Goal: Navigation & Orientation: Find specific page/section

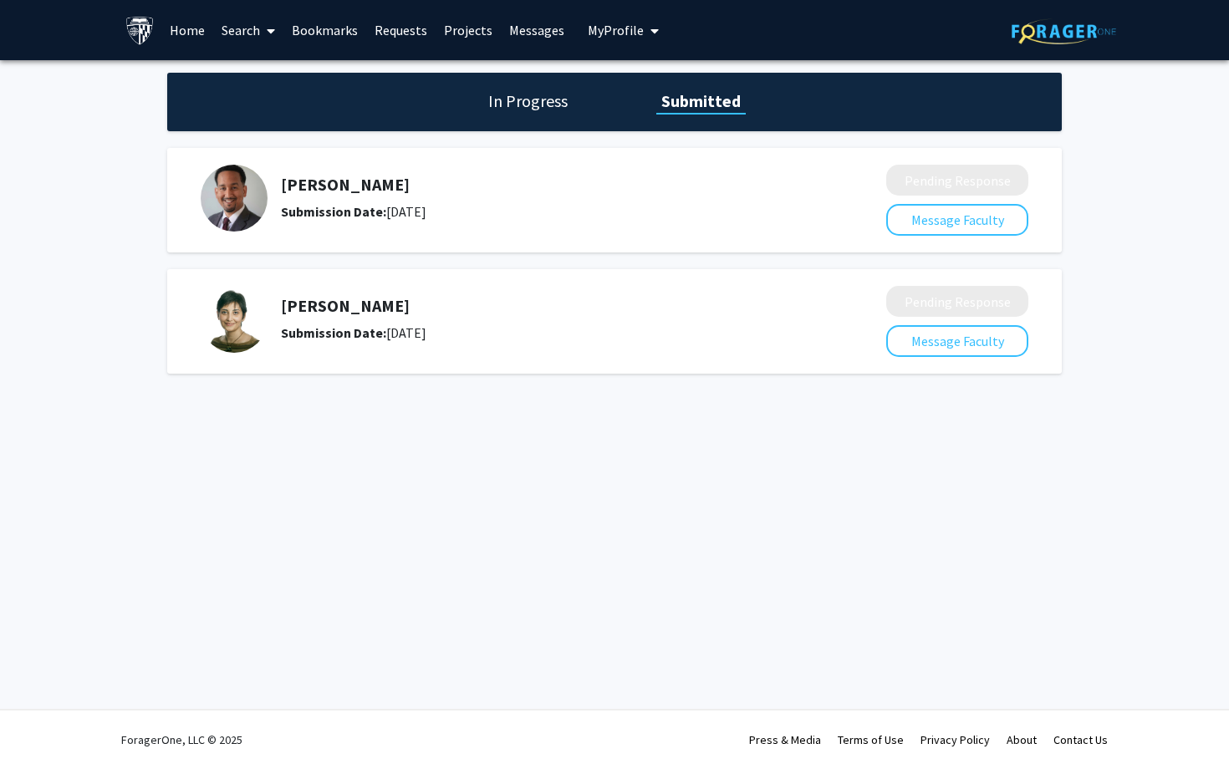
click at [598, 37] on span "My Profile" at bounding box center [616, 30] width 56 height 17
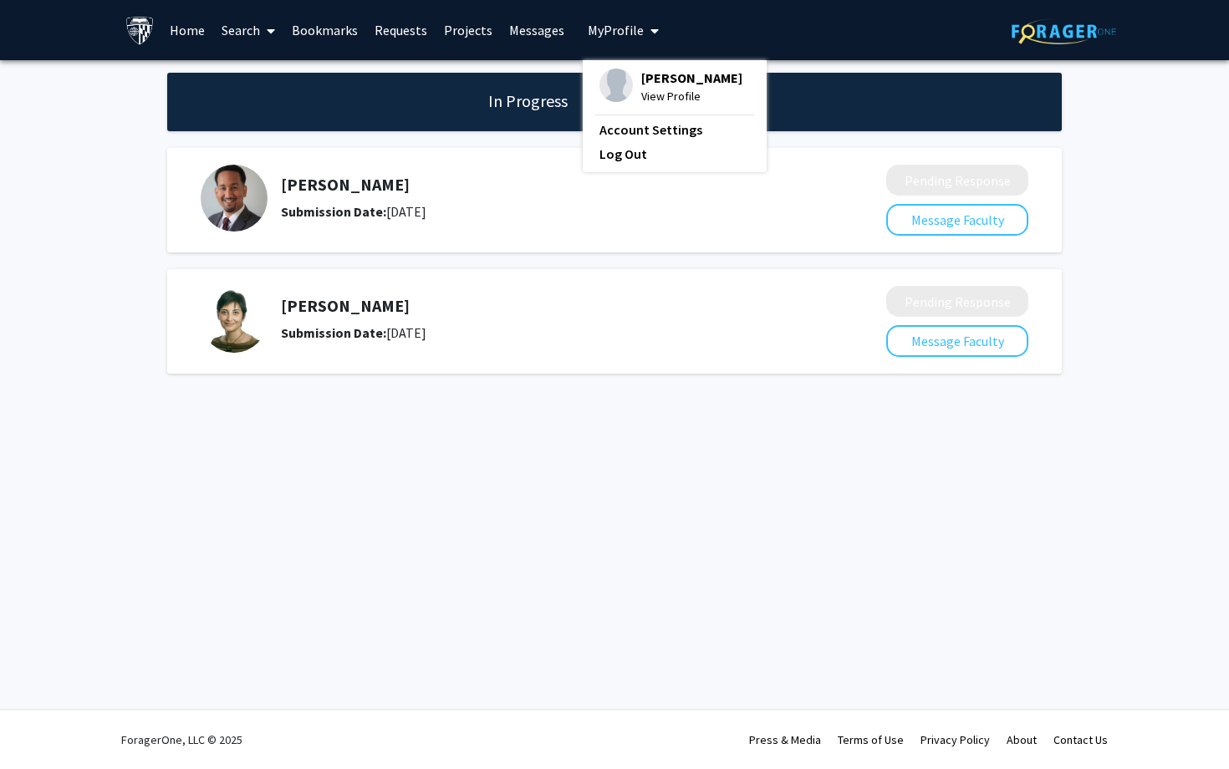
click at [656, 100] on span "View Profile" at bounding box center [691, 96] width 101 height 18
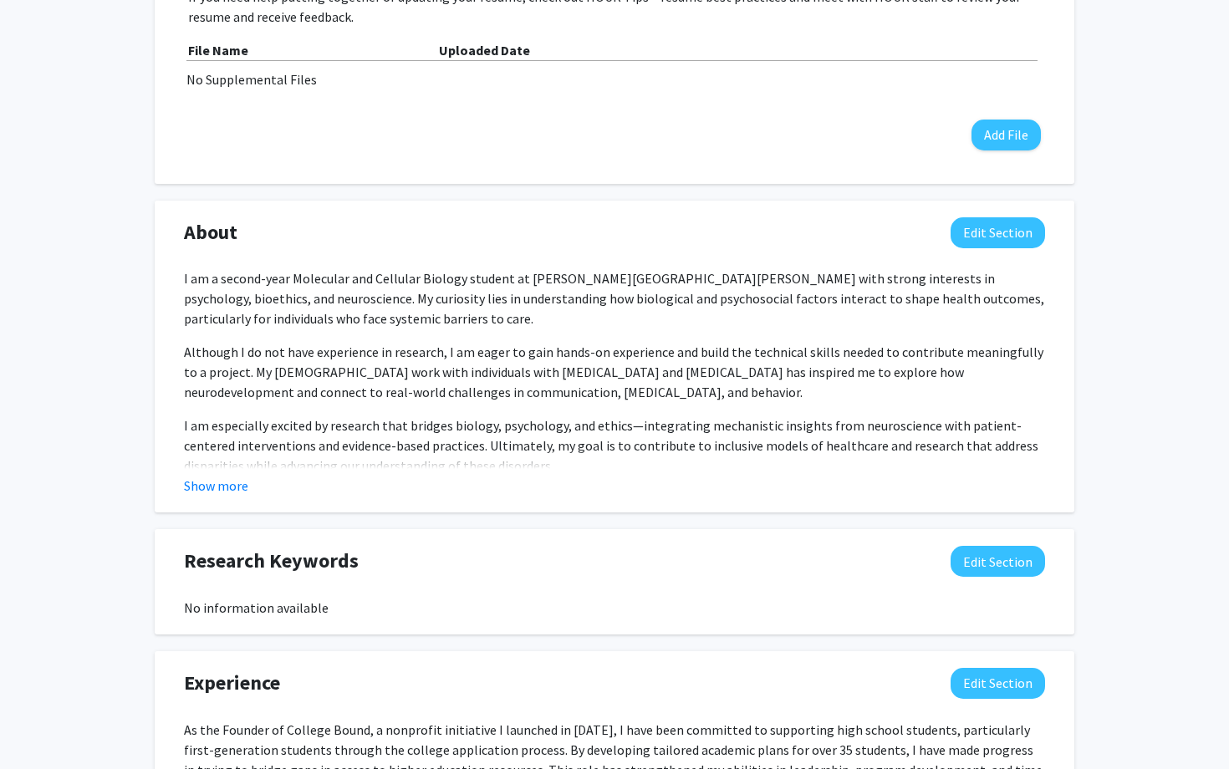
scroll to position [617, 0]
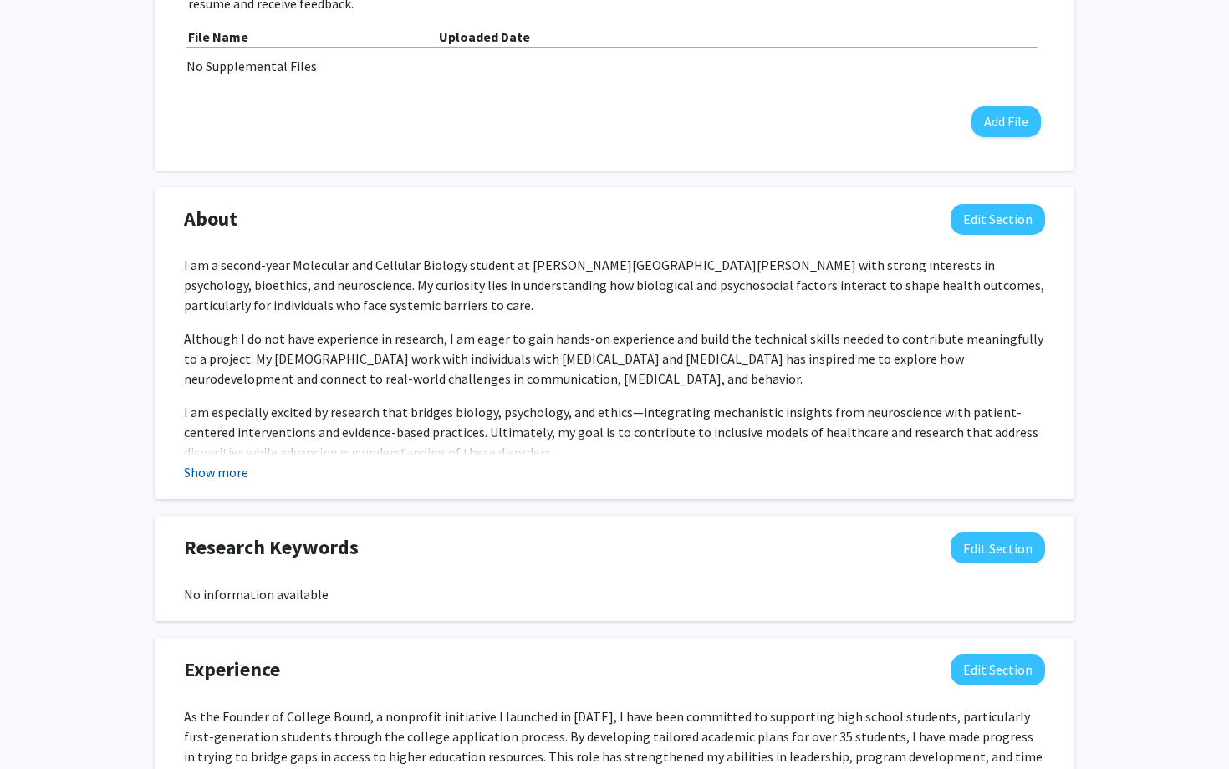
click at [228, 465] on button "Show more" at bounding box center [216, 472] width 64 height 20
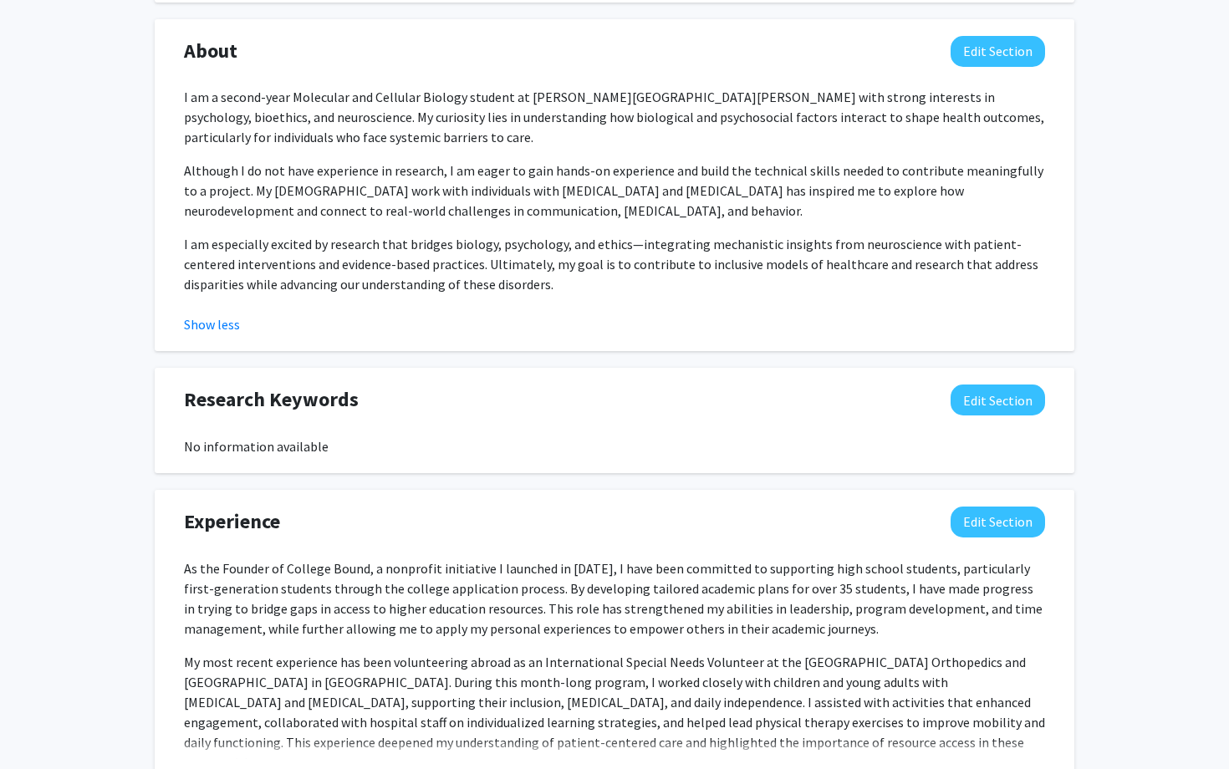
scroll to position [0, 0]
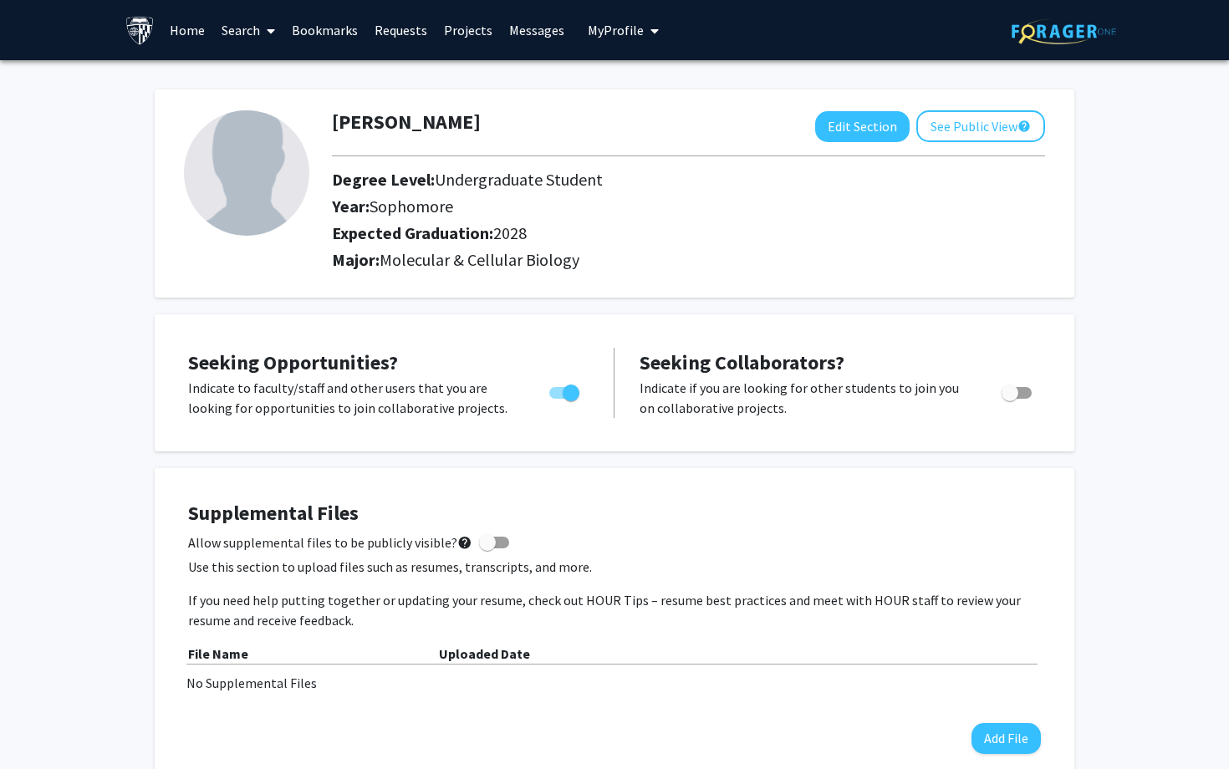
click at [404, 34] on link "Requests" at bounding box center [400, 30] width 69 height 59
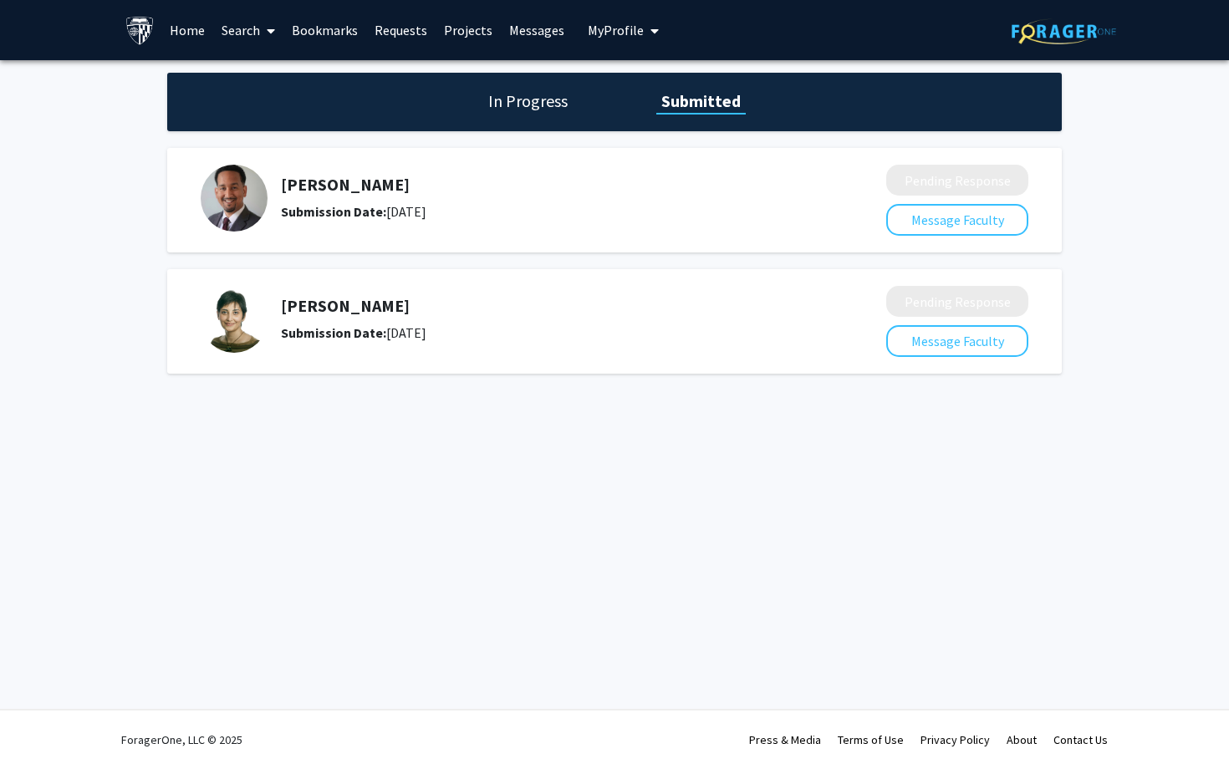
click at [355, 314] on h5 "[PERSON_NAME]" at bounding box center [539, 306] width 517 height 20
